Goal: Task Accomplishment & Management: Use online tool/utility

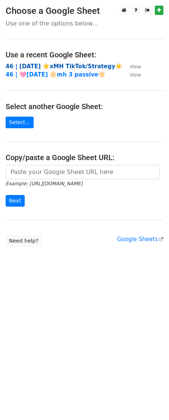
click at [39, 64] on strong "46 | [DATE] ☀️xMH TikTok/Strategy☀️" at bounding box center [64, 66] width 117 height 7
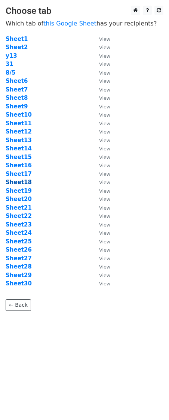
click at [20, 185] on strong "Sheet18" at bounding box center [19, 182] width 26 height 7
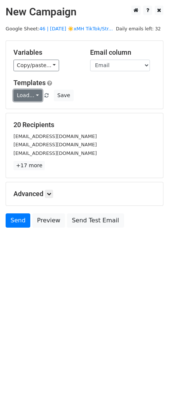
click at [23, 95] on link "Load..." at bounding box center [27, 96] width 29 height 12
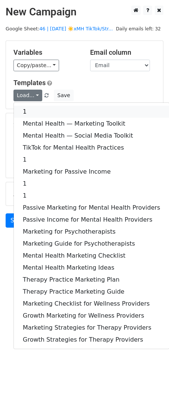
click at [27, 110] on link "1" at bounding box center [91, 112] width 155 height 12
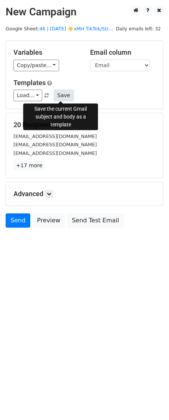
click at [57, 94] on button "Save" at bounding box center [63, 96] width 19 height 12
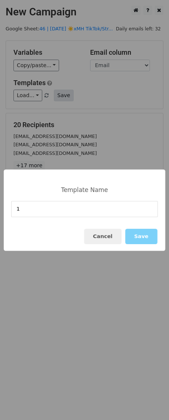
type input "1"
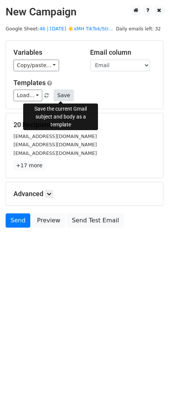
click at [61, 97] on button "Save" at bounding box center [63, 96] width 19 height 12
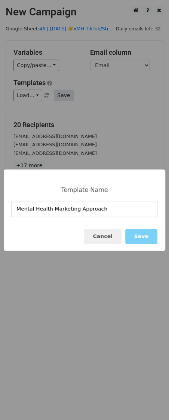
type input "Mental Health Marketing Approach"
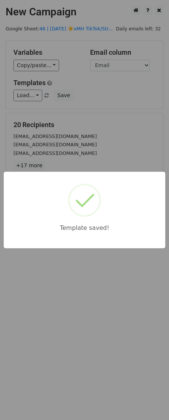
drag, startPoint x: 82, startPoint y: 109, endPoint x: 70, endPoint y: 140, distance: 33.8
click at [82, 109] on div "Template saved!" at bounding box center [84, 210] width 169 height 420
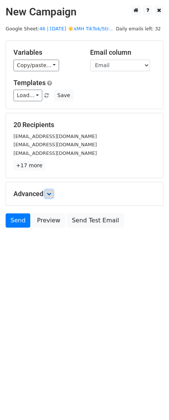
click at [52, 196] on link at bounding box center [49, 194] width 8 height 8
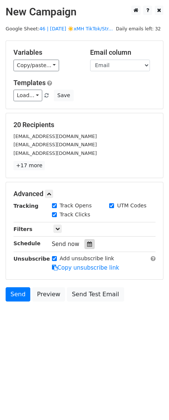
click at [85, 240] on div at bounding box center [90, 244] width 10 height 10
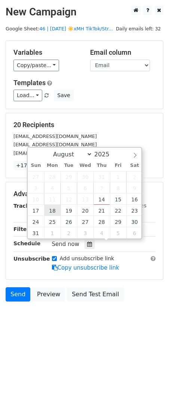
type input "2025-08-18 12:00"
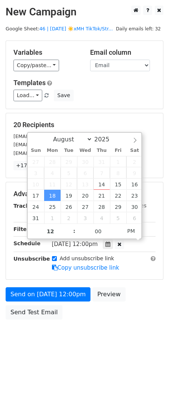
click at [39, 301] on div "Send on Aug 18 at 12:00pm Preview Send Test Email" at bounding box center [84, 305] width 169 height 36
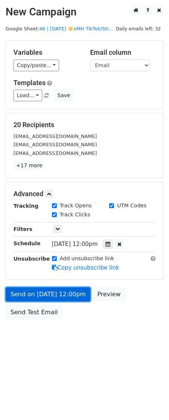
click at [42, 292] on link "Send on Aug 18 at 12:00pm" at bounding box center [48, 294] width 85 height 14
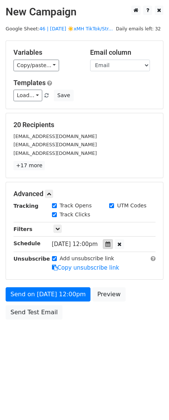
click at [111, 241] on icon at bounding box center [108, 243] width 5 height 5
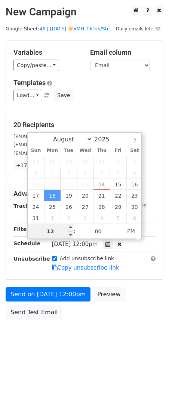
click at [62, 233] on input "12" at bounding box center [51, 231] width 46 height 15
type input "8"
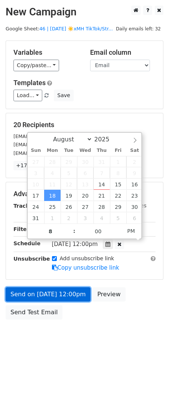
type input "2025-08-18 20:00"
click at [67, 291] on link "Send on Aug 18 at 12:00pm" at bounding box center [48, 294] width 85 height 14
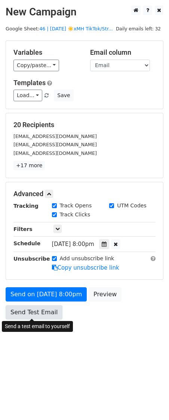
click at [40, 311] on body "New Campaign Daily emails left: 32 Google Sheet: 46 | AUG 5 ☀️xMH TikTok/Str...…" at bounding box center [84, 179] width 169 height 347
click at [51, 302] on div "Send on Aug 18 at 8:00pm Preview Send Test Email" at bounding box center [84, 305] width 169 height 36
click at [45, 314] on link "Send Test Email" at bounding box center [34, 312] width 57 height 14
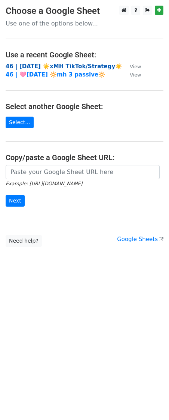
click at [39, 63] on strong "46 | [DATE] ☀️xMH TikTok/Strategy☀️" at bounding box center [64, 66] width 117 height 7
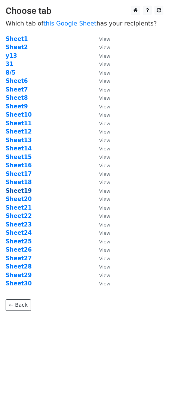
click at [24, 191] on strong "Sheet19" at bounding box center [19, 190] width 26 height 7
click at [25, 189] on strong "Sheet19" at bounding box center [19, 190] width 26 height 7
click at [21, 190] on strong "Sheet19" at bounding box center [19, 190] width 26 height 7
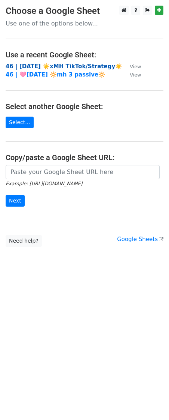
click at [58, 67] on strong "46 | AUG 5 ☀️xMH TikTok/Strategy☀️" at bounding box center [64, 66] width 117 height 7
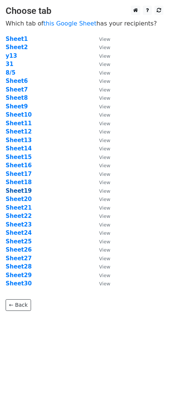
click at [24, 189] on strong "Sheet19" at bounding box center [19, 190] width 26 height 7
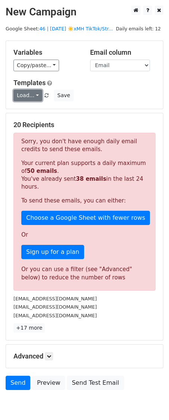
click at [33, 96] on link "Load..." at bounding box center [27, 96] width 29 height 12
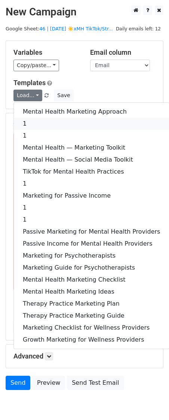
click at [34, 123] on link "1" at bounding box center [91, 124] width 155 height 12
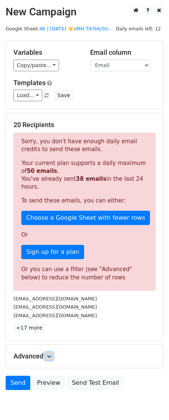
click at [53, 352] on link at bounding box center [49, 356] width 8 height 8
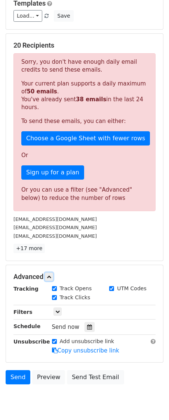
scroll to position [106, 0]
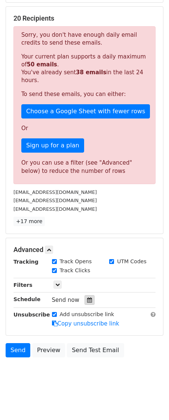
click at [87, 298] on icon at bounding box center [89, 299] width 5 height 5
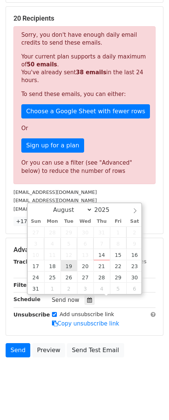
type input "2025-08-19 12:00"
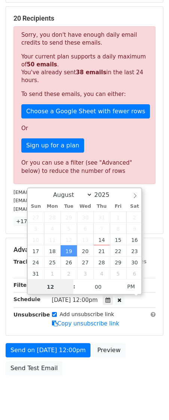
scroll to position [0, 0]
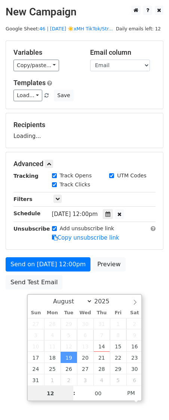
type input "7"
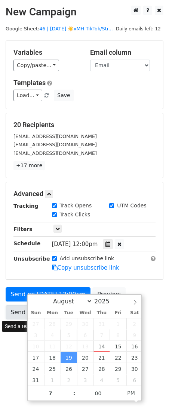
type input "2025-08-19 19:00"
click at [18, 311] on link "Send Test Email" at bounding box center [34, 312] width 57 height 14
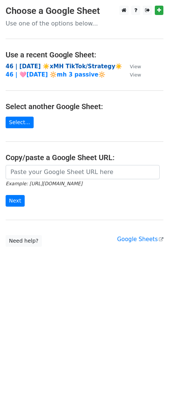
click at [58, 66] on strong "46 | AUG 5 ☀️xMH TikTok/Strategy☀️" at bounding box center [64, 66] width 117 height 7
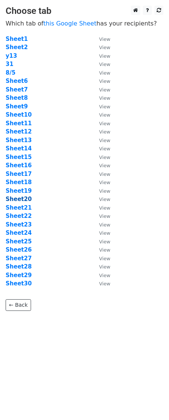
click at [25, 198] on strong "Sheet20" at bounding box center [19, 199] width 26 height 7
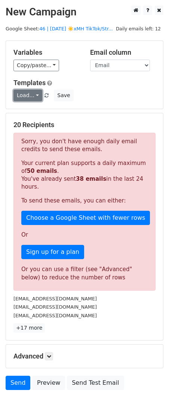
click at [31, 97] on link "Load..." at bounding box center [27, 96] width 29 height 12
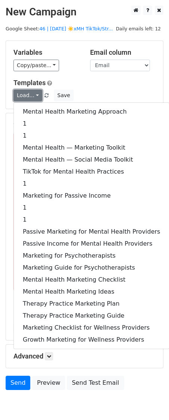
click at [31, 97] on link "Load..." at bounding box center [27, 96] width 29 height 12
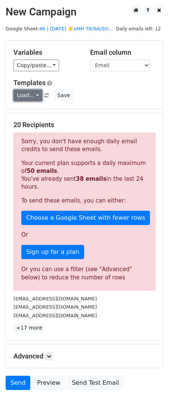
click at [31, 97] on link "Load..." at bounding box center [27, 96] width 29 height 12
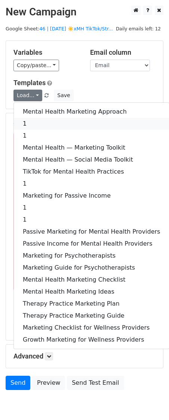
click at [32, 125] on link "1" at bounding box center [91, 124] width 155 height 12
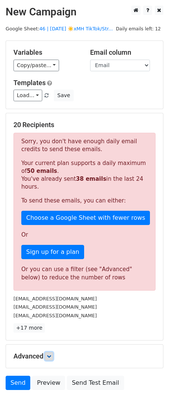
click at [52, 352] on link at bounding box center [49, 356] width 8 height 8
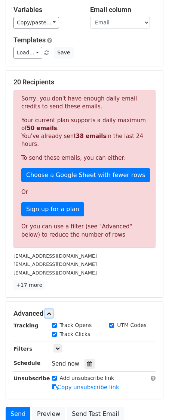
scroll to position [106, 0]
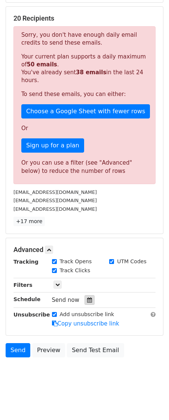
click at [87, 298] on icon at bounding box center [89, 299] width 5 height 5
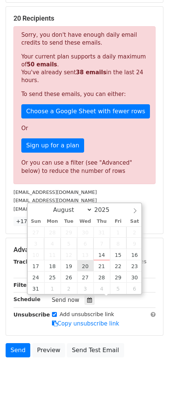
type input "2025-08-20 12:00"
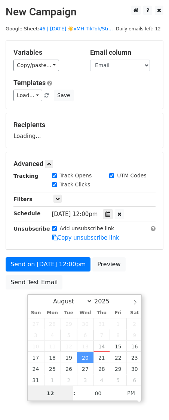
scroll to position [0, 0]
type input "9"
type input "2025-08-20 21:00"
click at [25, 289] on div "Send on Aug 20 at 12:00pm Preview Send Test Email" at bounding box center [84, 275] width 169 height 36
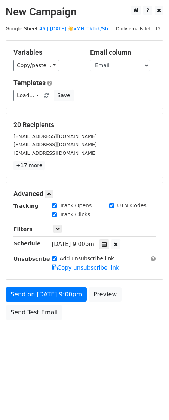
click at [33, 302] on body "New Campaign Daily emails left: 12 Google Sheet: 46 | AUG 5 ☀️xMH TikTok/Str...…" at bounding box center [84, 179] width 169 height 347
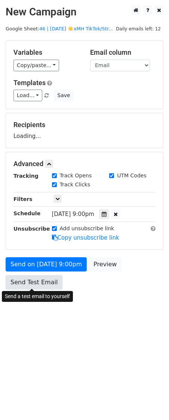
click at [25, 277] on link "Send Test Email" at bounding box center [34, 282] width 57 height 14
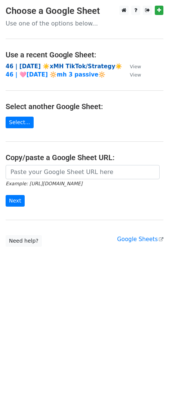
click at [57, 68] on strong "46 | [DATE] ☀️xMH TikTok/Strategy☀️" at bounding box center [64, 66] width 117 height 7
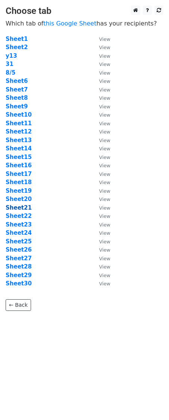
click at [23, 208] on strong "Sheet21" at bounding box center [19, 207] width 26 height 7
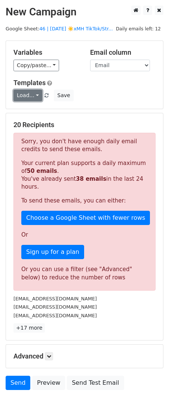
click at [28, 97] on link "Load..." at bounding box center [27, 96] width 29 height 12
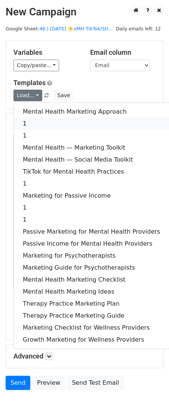
click at [36, 118] on link "1" at bounding box center [91, 124] width 155 height 12
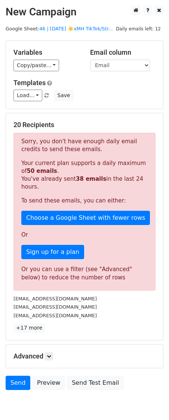
scroll to position [33, 0]
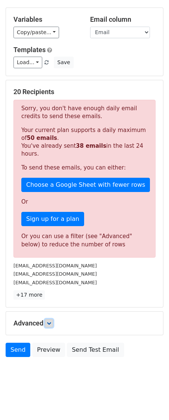
click at [49, 321] on icon at bounding box center [49, 323] width 4 height 4
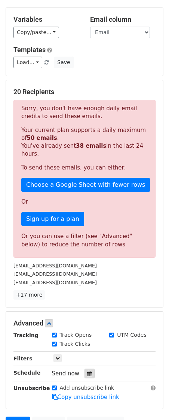
click at [86, 376] on div at bounding box center [90, 373] width 10 height 10
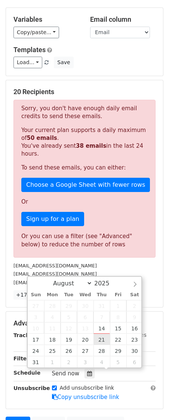
type input "2025-08-21 12:00"
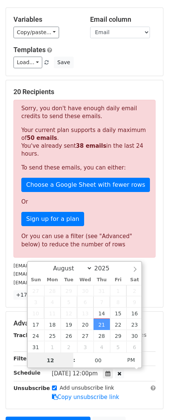
scroll to position [0, 0]
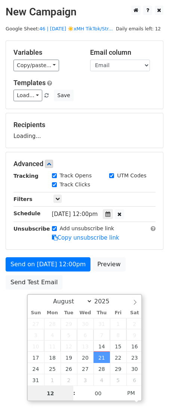
type input "9"
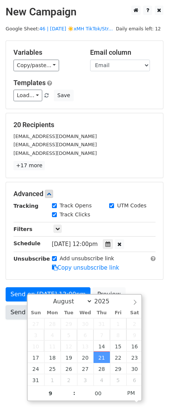
type input "2025-08-21 21:00"
click at [19, 306] on link "Send Test Email" at bounding box center [34, 312] width 57 height 14
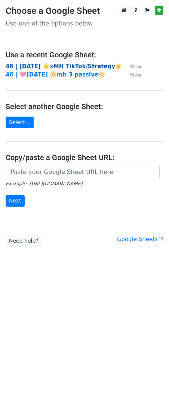
click at [66, 67] on strong "46 | [DATE] ☀️xMH TikTok/Strategy☀️" at bounding box center [64, 66] width 117 height 7
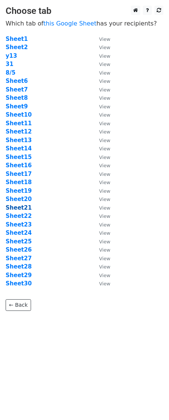
click at [22, 209] on strong "Sheet21" at bounding box center [19, 207] width 26 height 7
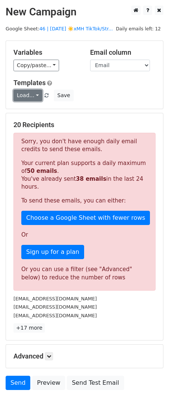
click at [29, 98] on link "Load..." at bounding box center [27, 96] width 29 height 12
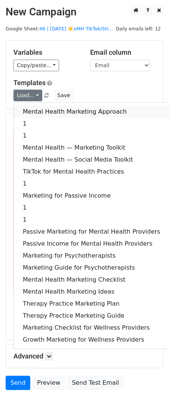
click at [26, 110] on link "Mental Health Marketing Approach" at bounding box center [91, 112] width 155 height 12
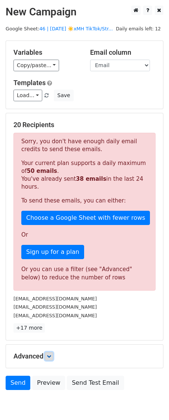
click at [53, 356] on link at bounding box center [49, 356] width 8 height 8
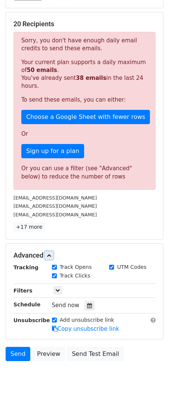
scroll to position [106, 0]
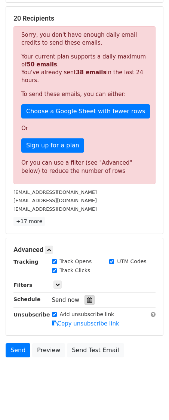
click at [87, 298] on icon at bounding box center [89, 299] width 5 height 5
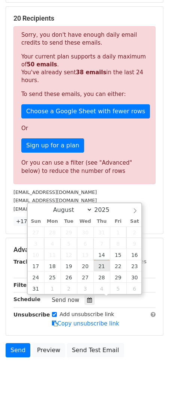
type input "2025-08-21 12:00"
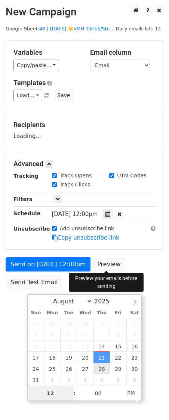
scroll to position [0, 0]
type input "8"
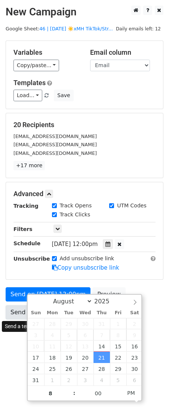
type input "2025-08-21 20:00"
click at [17, 312] on link "Send Test Email" at bounding box center [34, 312] width 57 height 14
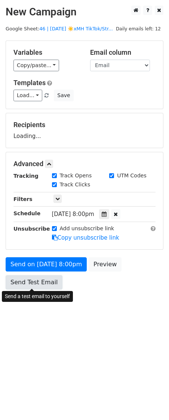
click at [19, 286] on link "Send Test Email" at bounding box center [34, 282] width 57 height 14
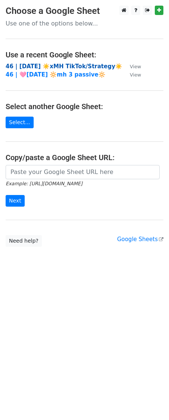
click at [54, 65] on strong "46 | [DATE] ☀️xMH TikTok/Strategy☀️" at bounding box center [64, 66] width 117 height 7
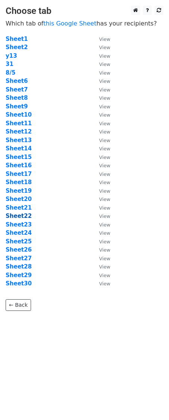
click at [25, 215] on strong "Sheet22" at bounding box center [19, 215] width 26 height 7
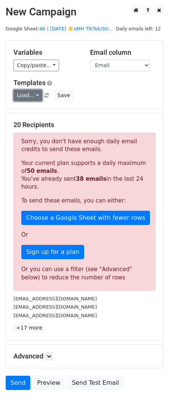
click at [28, 100] on link "Load..." at bounding box center [27, 96] width 29 height 12
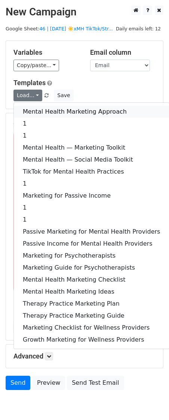
click at [29, 112] on link "Mental Health Marketing Approach" at bounding box center [91, 112] width 155 height 12
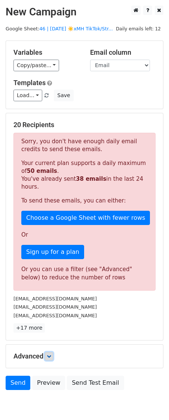
click at [51, 354] on icon at bounding box center [49, 356] width 4 height 4
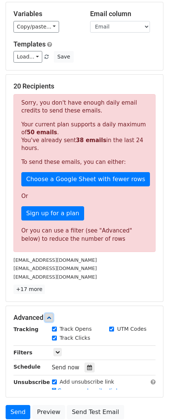
scroll to position [106, 0]
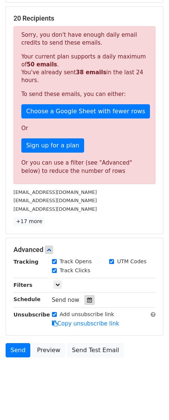
click at [87, 297] on icon at bounding box center [89, 299] width 5 height 5
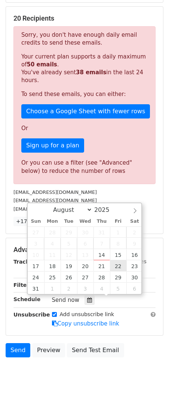
type input "2025-08-22 12:00"
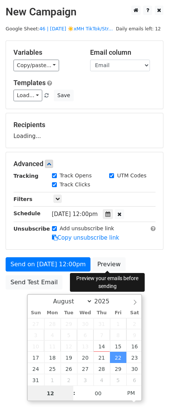
scroll to position [0, 0]
type input "8"
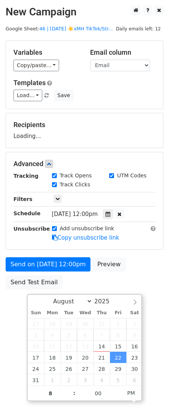
type input "2025-08-22 20:00"
click at [14, 301] on body "New Campaign Daily emails left: 12 Google Sheet: 46 | AUG 5 ☀️xMH TikTok/Str...…" at bounding box center [84, 164] width 169 height 317
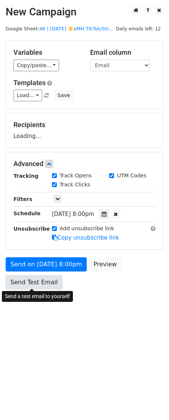
click at [36, 282] on form "Variables Copy/paste... {{Email}} Email column Email Templates Load... Mental H…" at bounding box center [85, 166] width 158 height 253
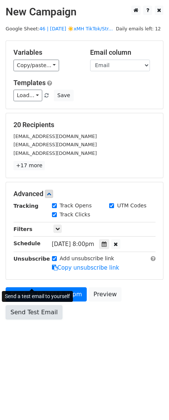
click at [36, 311] on link "Send Test Email" at bounding box center [34, 312] width 57 height 14
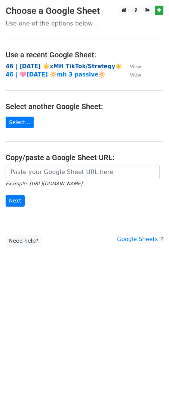
click at [55, 66] on strong "46 | AUG 5 ☀️xMH TikTok/Strategy☀️" at bounding box center [64, 66] width 117 height 7
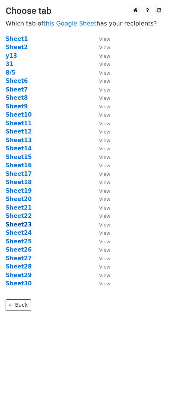
click at [18, 224] on strong "Sheet23" at bounding box center [19, 224] width 26 height 7
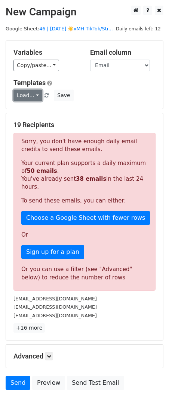
click at [27, 96] on link "Load..." at bounding box center [27, 96] width 29 height 12
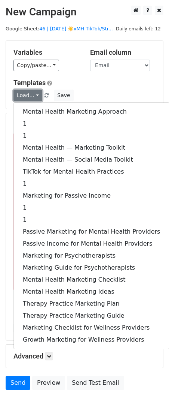
click at [27, 96] on link "Load..." at bounding box center [27, 96] width 29 height 12
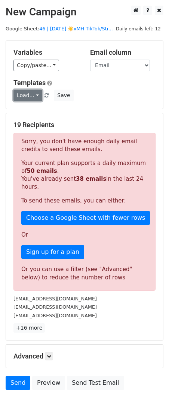
click at [27, 96] on link "Load..." at bounding box center [27, 96] width 29 height 12
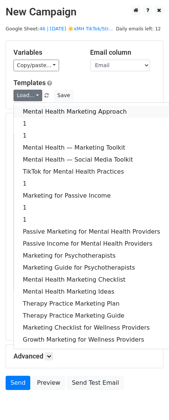
click at [28, 112] on link "Mental Health Marketing Approach" at bounding box center [91, 112] width 155 height 12
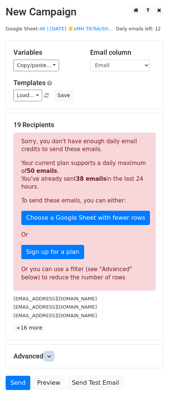
click at [53, 356] on link at bounding box center [49, 356] width 8 height 8
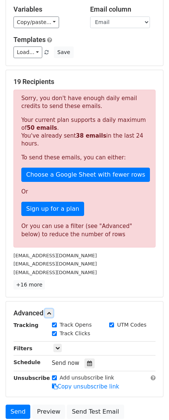
scroll to position [106, 0]
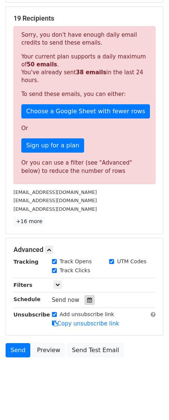
click at [87, 299] on icon at bounding box center [89, 299] width 5 height 5
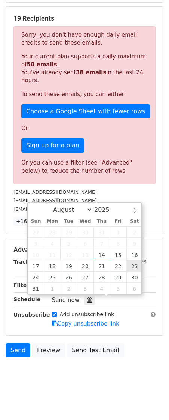
type input "[DATE] 12:00"
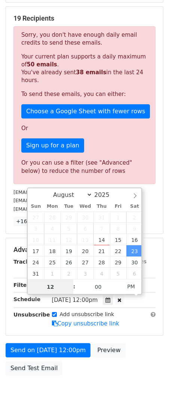
scroll to position [0, 0]
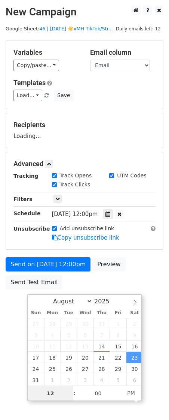
type input "8"
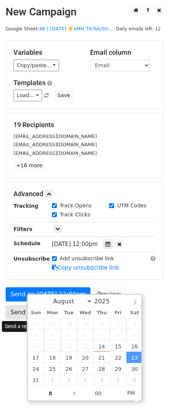
type input "[DATE] 20:00"
click at [15, 307] on link "Send Test Email" at bounding box center [34, 312] width 57 height 14
